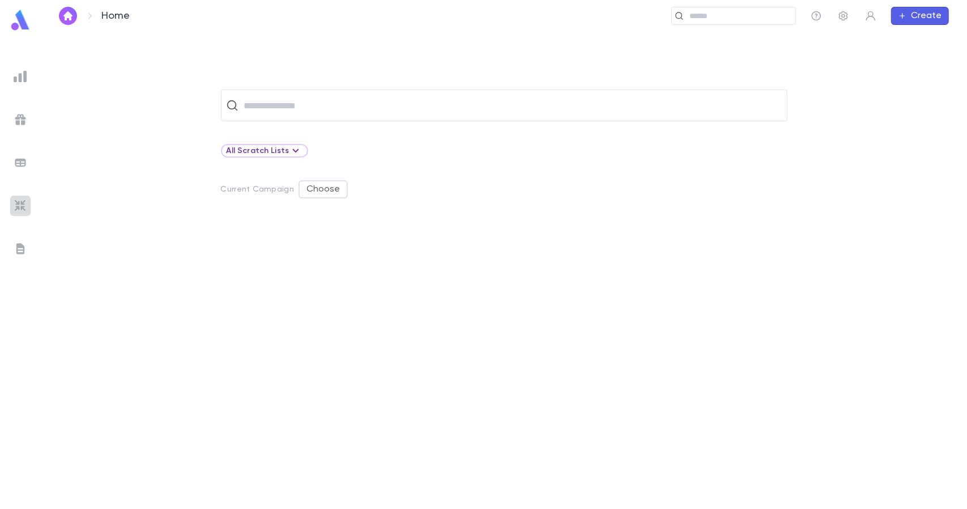
click at [25, 210] on img at bounding box center [21, 206] width 14 height 14
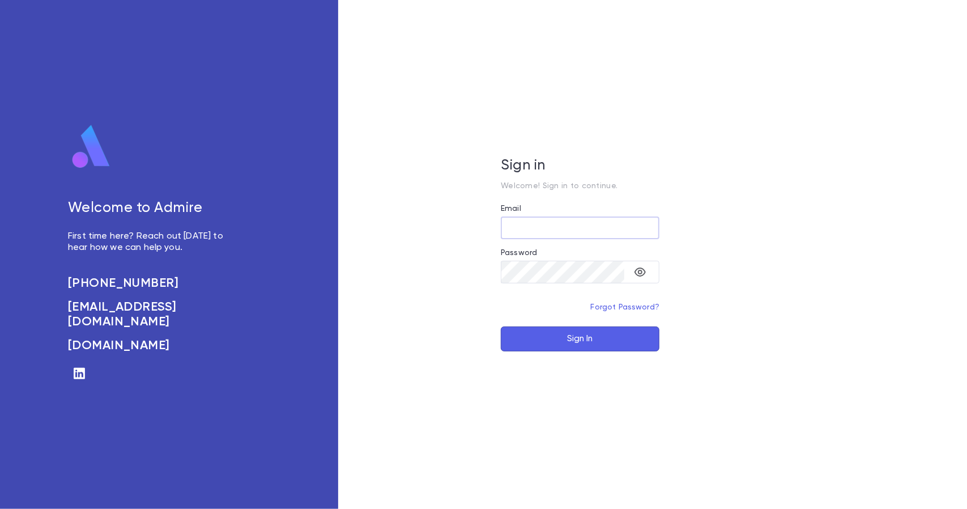
type input "**********"
click at [531, 333] on button "Sign In" at bounding box center [580, 338] width 159 height 25
